Goal: Task Accomplishment & Management: Manage account settings

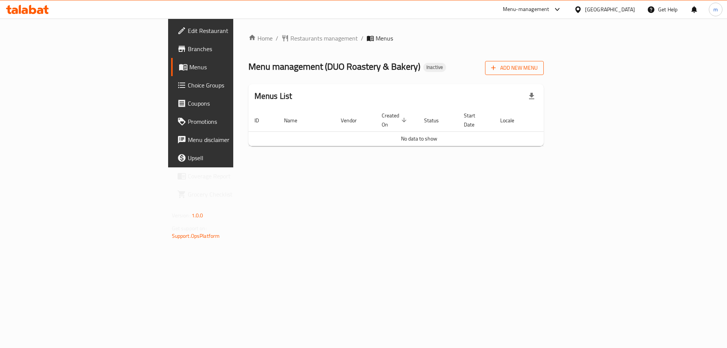
click at [538, 66] on span "Add New Menu" at bounding box center [514, 67] width 47 height 9
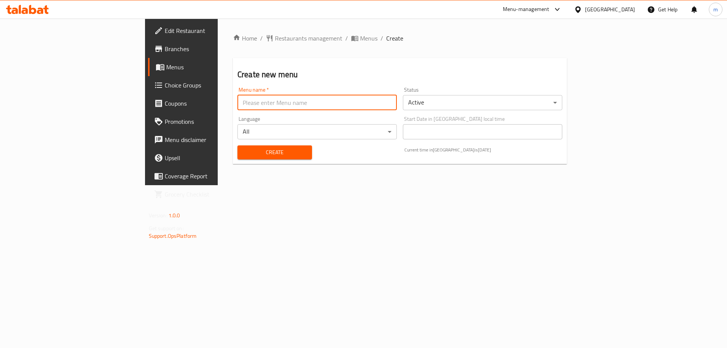
click at [237, 102] on input "text" at bounding box center [316, 102] width 159 height 15
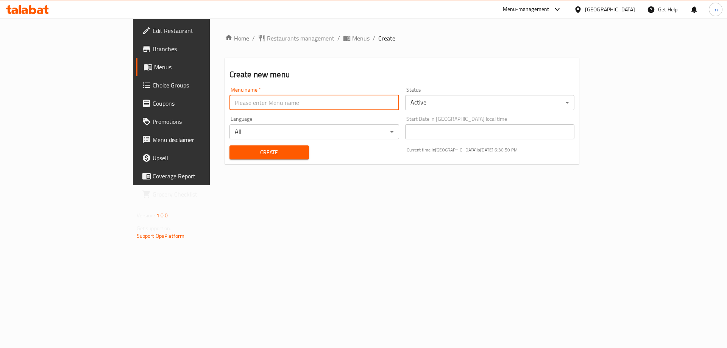
type input "\"
type input "14\10"
click at [230, 145] on button "Create" at bounding box center [270, 152] width 80 height 14
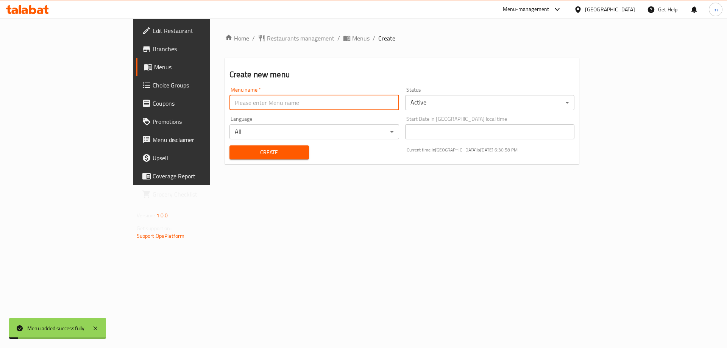
click at [249, 185] on div "Home / Restaurants management / Menus / Create Create new menu Menu name   * Me…" at bounding box center [402, 102] width 385 height 167
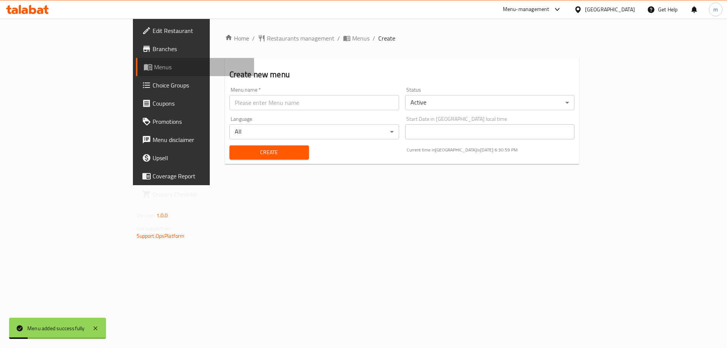
click at [154, 66] on span "Menus" at bounding box center [201, 66] width 94 height 9
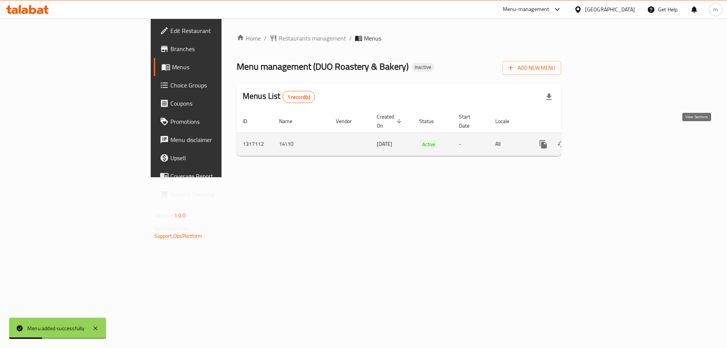
click at [607, 143] on link "enhanced table" at bounding box center [598, 144] width 18 height 18
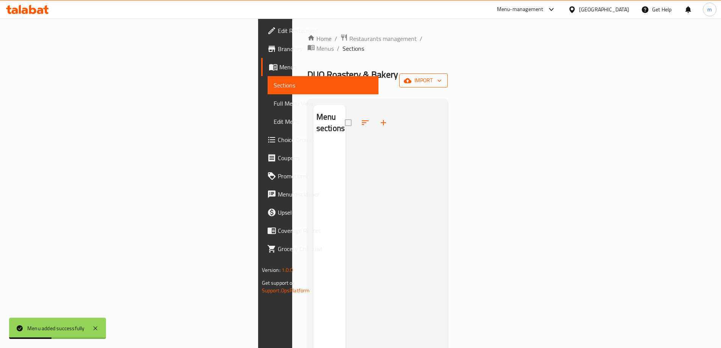
click at [442, 76] on span "import" at bounding box center [424, 80] width 36 height 9
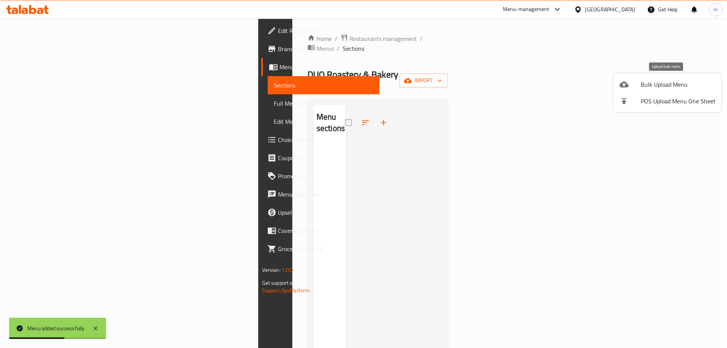
click at [684, 86] on span "Bulk Upload Menu" at bounding box center [678, 84] width 75 height 9
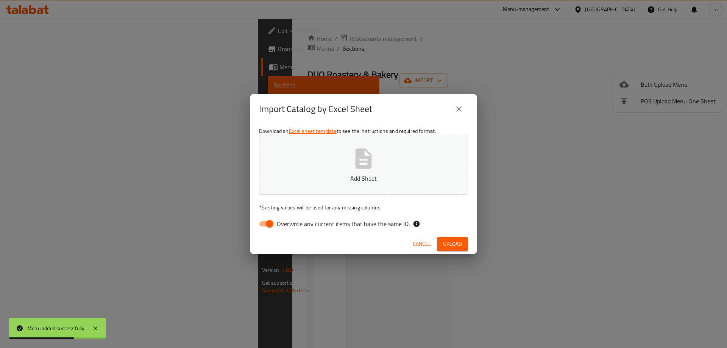
click at [279, 222] on span "Overwrite any current items that have the same ID." at bounding box center [343, 223] width 133 height 9
click at [279, 222] on input "Overwrite any current items that have the same ID." at bounding box center [269, 224] width 43 height 14
checkbox input "false"
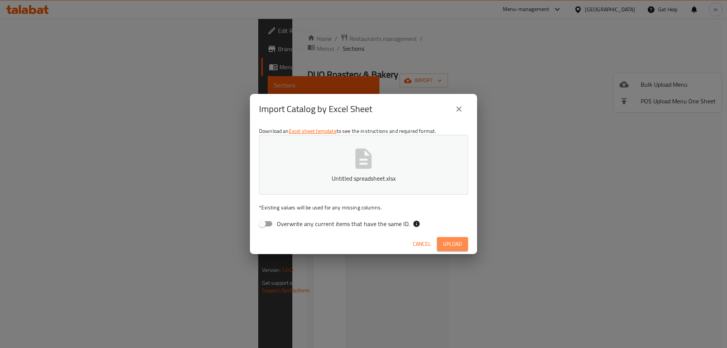
click at [448, 238] on button "Upload" at bounding box center [452, 244] width 31 height 14
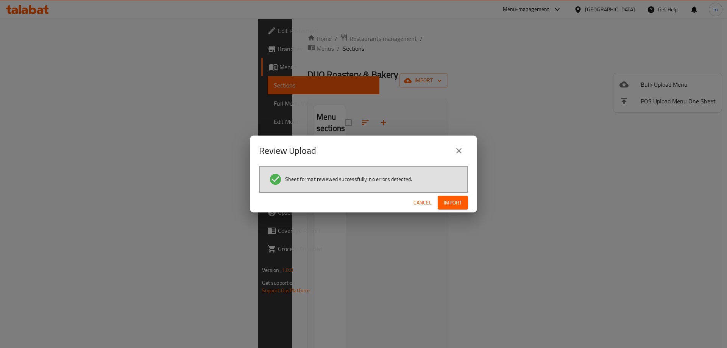
click at [463, 200] on button "Import" at bounding box center [453, 203] width 30 height 14
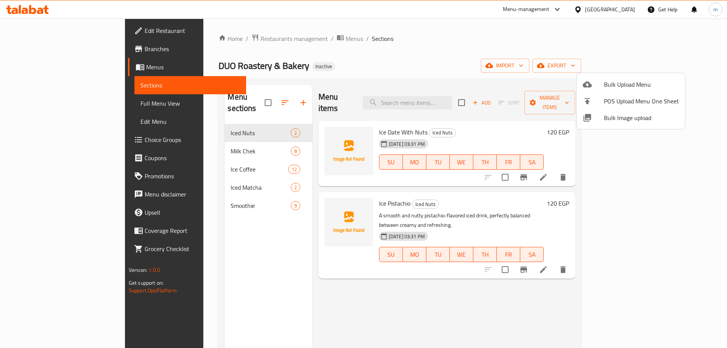
drag, startPoint x: 387, startPoint y: 22, endPoint x: 345, endPoint y: 41, distance: 46.3
click at [380, 28] on div at bounding box center [363, 174] width 727 height 348
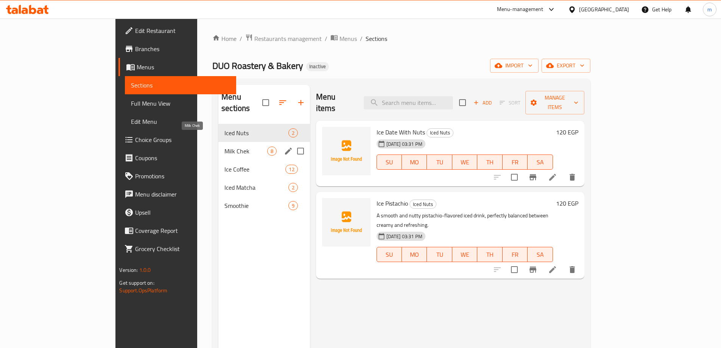
click at [225, 147] on span "Milk Chek" at bounding box center [246, 151] width 42 height 9
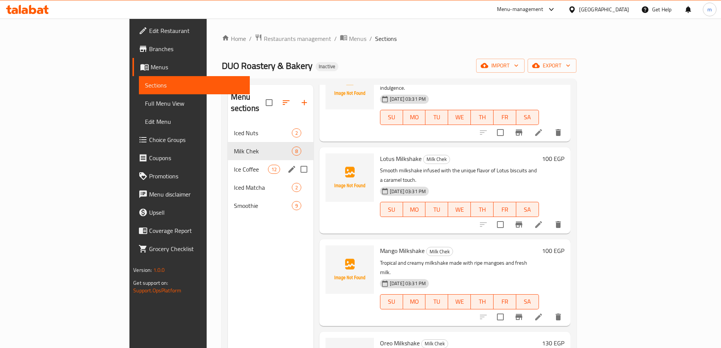
click at [234, 165] on span "Ice Coffee" at bounding box center [251, 169] width 34 height 9
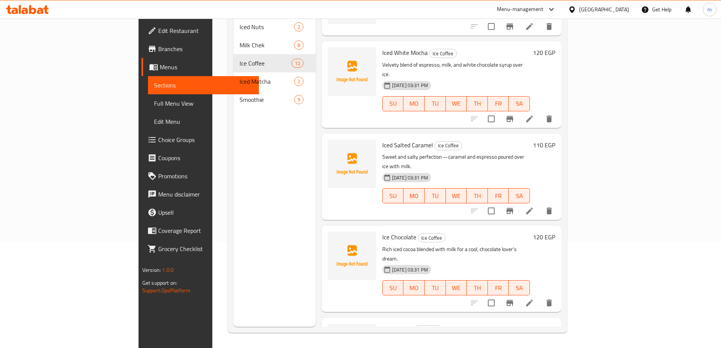
scroll to position [391, 0]
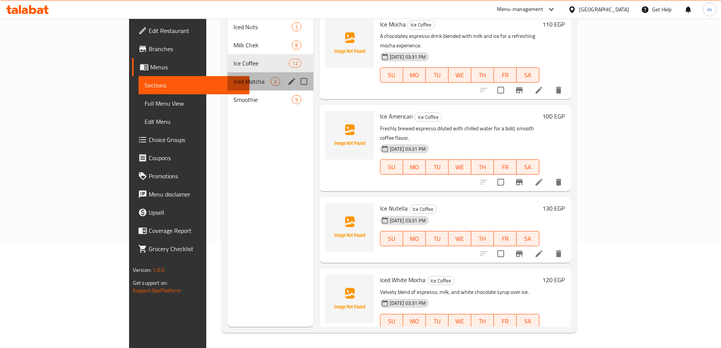
click at [234, 77] on span "Iced Matcha" at bounding box center [252, 81] width 37 height 9
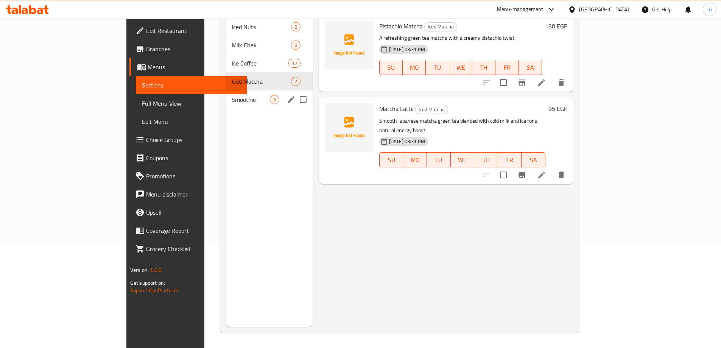
click at [226, 95] on div "Smoothie 9" at bounding box center [269, 100] width 87 height 18
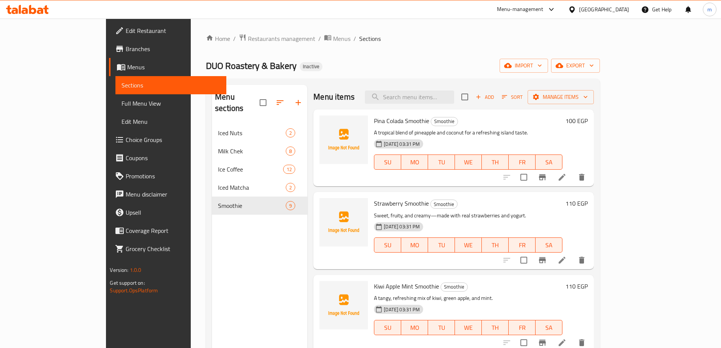
click at [212, 253] on div "Menu sections Iced Nuts 2 Milk Chek 8 Ice Coffee 12 Iced Matcha 2 Smoothie 9" at bounding box center [259, 259] width 95 height 348
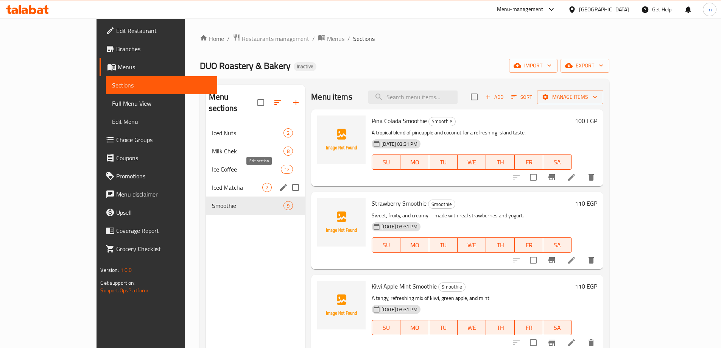
click at [278, 182] on button "edit" at bounding box center [283, 187] width 11 height 11
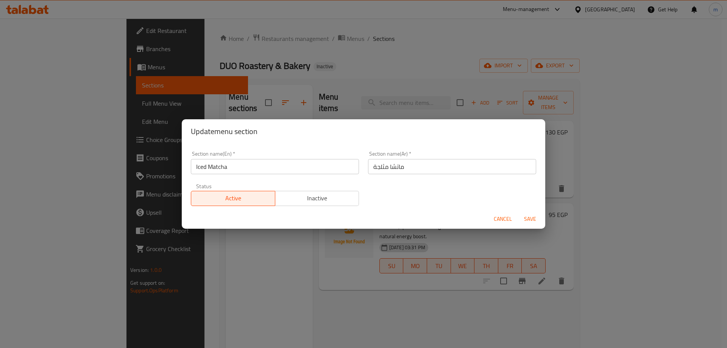
click at [477, 93] on div "Update menu section Section name(En)   * Iced Matcha Section name(En) * Section…" at bounding box center [363, 174] width 727 height 348
click at [495, 216] on span "Cancel" at bounding box center [503, 218] width 18 height 9
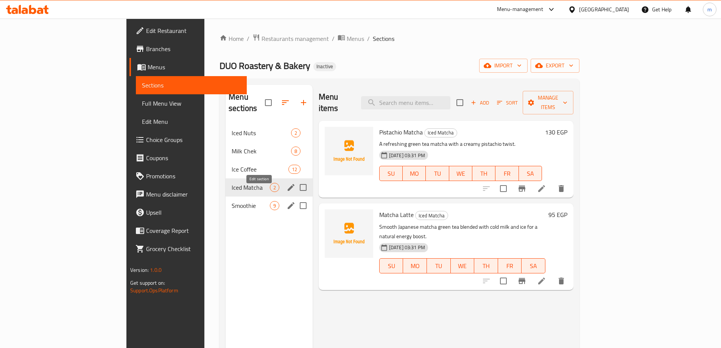
click at [288, 202] on icon "edit" at bounding box center [291, 205] width 7 height 7
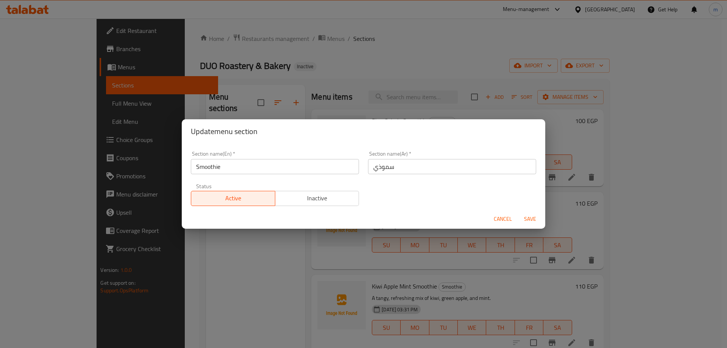
click at [496, 218] on span "Cancel" at bounding box center [503, 218] width 18 height 9
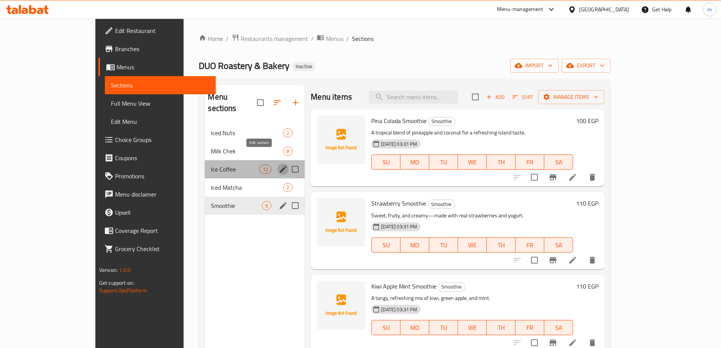
click at [279, 165] on icon "edit" at bounding box center [283, 169] width 9 height 9
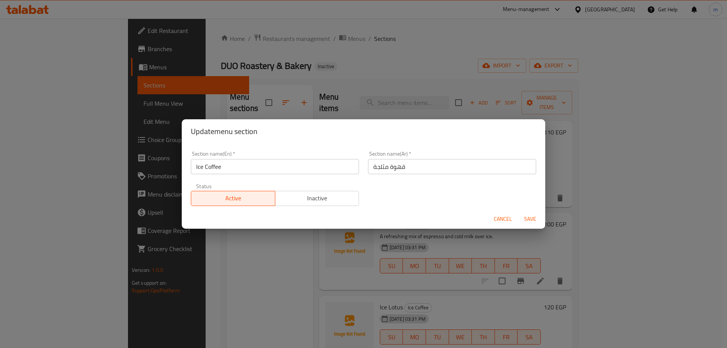
click at [299, 103] on div "Update menu section Section name(En)   * Ice Coffee Section name(En) * Section …" at bounding box center [363, 174] width 727 height 348
click at [296, 96] on div "Update menu section Section name(En)   * Ice Coffee Section name(En) * Section …" at bounding box center [363, 174] width 727 height 348
click at [487, 218] on div "Cancel Save" at bounding box center [364, 219] width 364 height 20
click at [490, 216] on div "Cancel Save" at bounding box center [364, 219] width 364 height 20
click at [493, 217] on button "Cancel" at bounding box center [503, 219] width 24 height 14
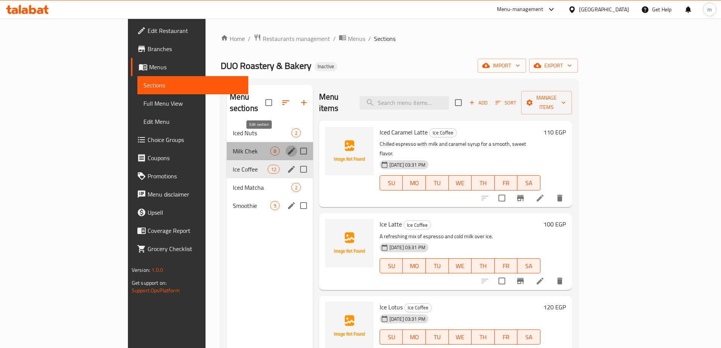
click at [287, 147] on icon "edit" at bounding box center [291, 151] width 9 height 9
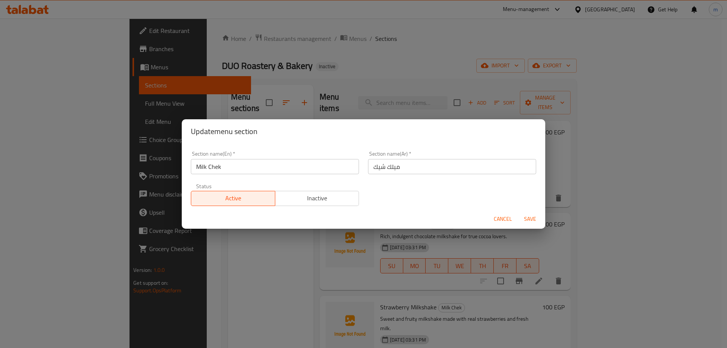
click at [495, 222] on span "Cancel" at bounding box center [503, 218] width 18 height 9
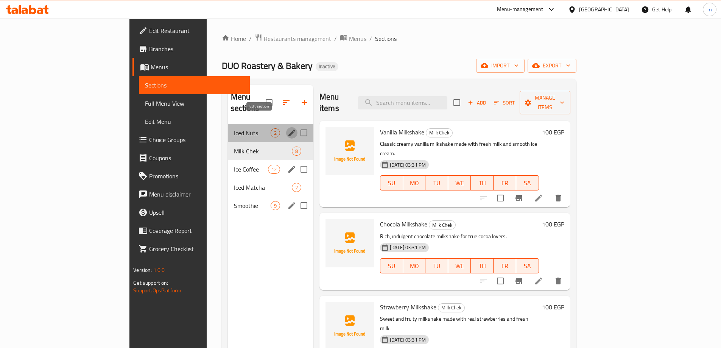
click at [287, 128] on icon "edit" at bounding box center [291, 132] width 9 height 9
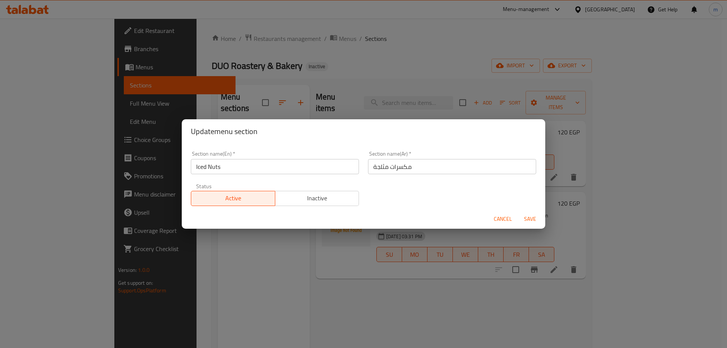
click at [482, 220] on div "Cancel Save" at bounding box center [364, 219] width 364 height 20
drag, startPoint x: 494, startPoint y: 222, endPoint x: 501, endPoint y: 224, distance: 7.5
click at [495, 222] on button "Cancel" at bounding box center [503, 219] width 24 height 14
